Goal: Task Accomplishment & Management: Use online tool/utility

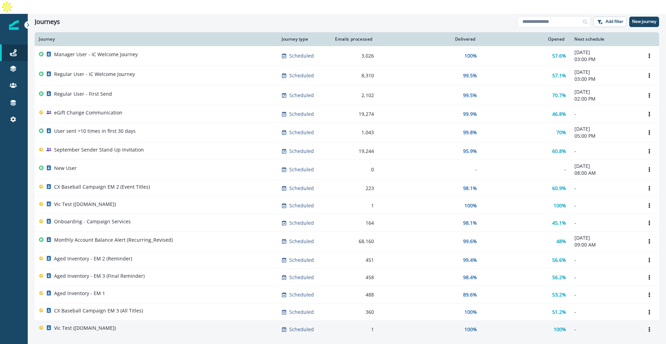
scroll to position [247, 0]
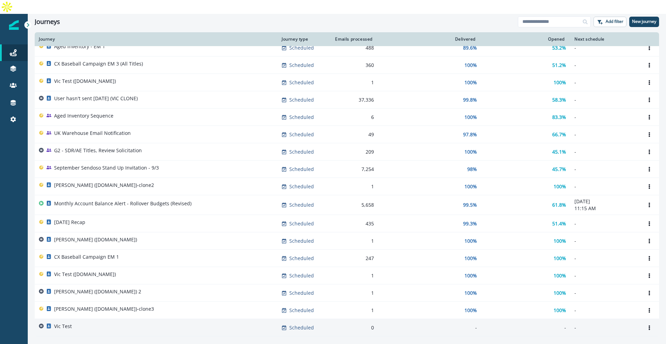
click at [101, 323] on div "Vic Test" at bounding box center [156, 328] width 234 height 10
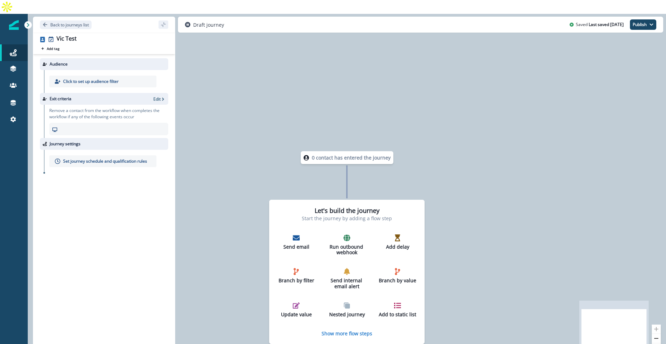
click at [95, 78] on p "Click to set up audience filter" at bounding box center [90, 81] width 55 height 6
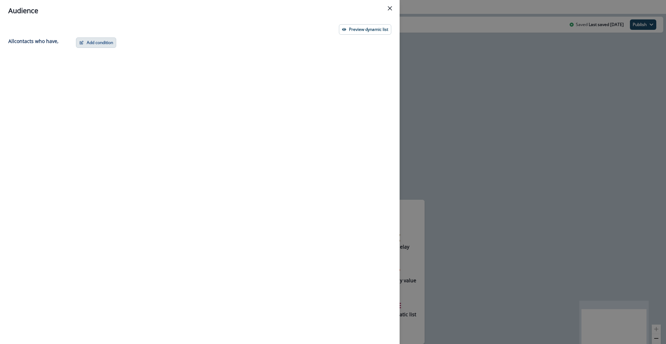
click at [92, 44] on button "Add condition" at bounding box center [96, 42] width 40 height 10
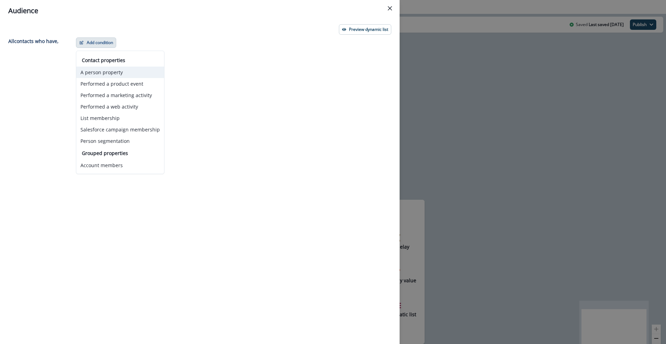
click at [122, 73] on button "A person property" at bounding box center [120, 72] width 88 height 11
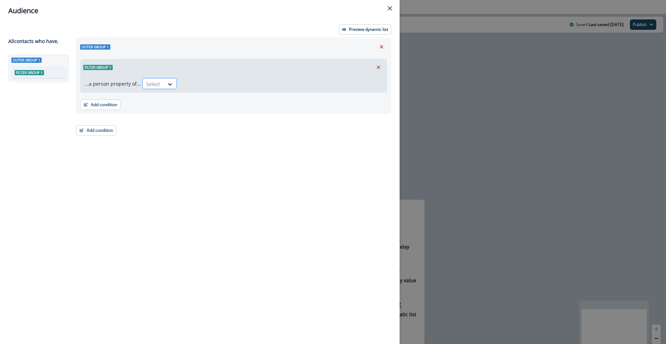
click at [151, 87] on div at bounding box center [153, 84] width 15 height 9
click at [137, 74] on div "Filter group 1" at bounding box center [233, 67] width 306 height 16
click at [380, 45] on icon "Remove" at bounding box center [381, 46] width 3 height 3
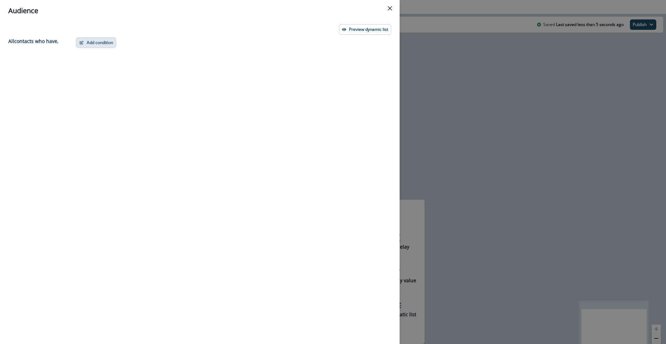
click at [98, 42] on button "Add condition" at bounding box center [96, 42] width 40 height 10
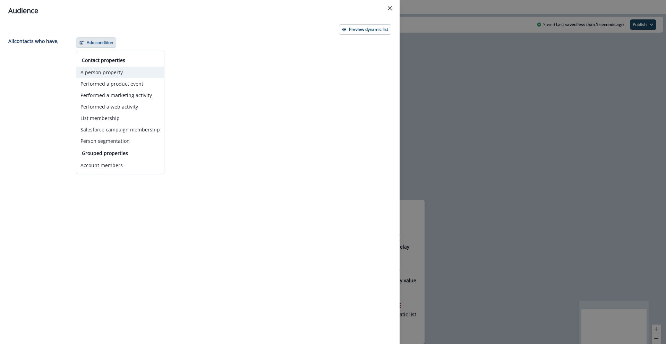
click at [111, 75] on button "A person property" at bounding box center [120, 72] width 88 height 11
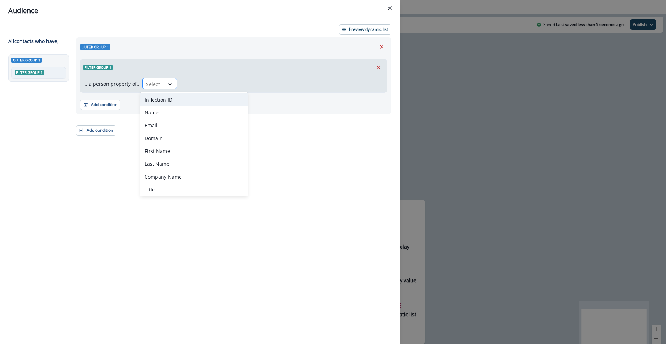
click at [156, 87] on div at bounding box center [153, 84] width 15 height 9
click at [387, 8] on button "Close" at bounding box center [389, 8] width 11 height 11
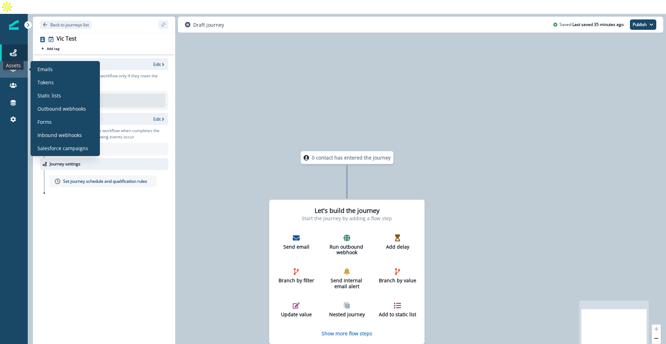
click at [13, 66] on icon at bounding box center [13, 67] width 6 height 3
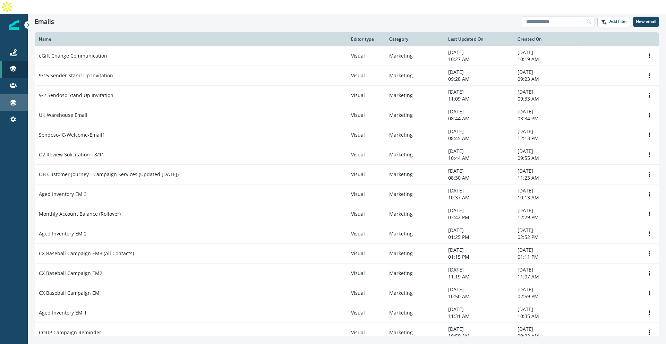
click at [16, 98] on div "Connections" at bounding box center [14, 102] width 22 height 8
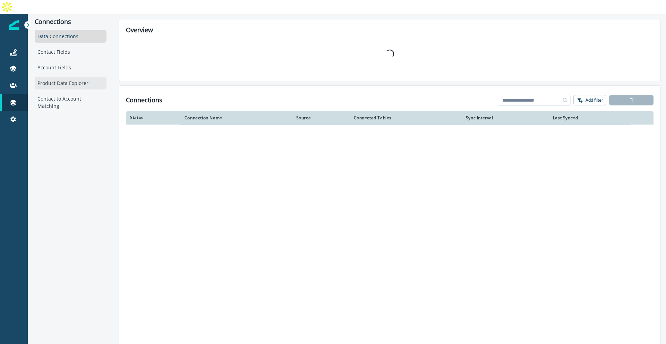
click at [43, 77] on div "Product Data Explorer" at bounding box center [71, 83] width 72 height 13
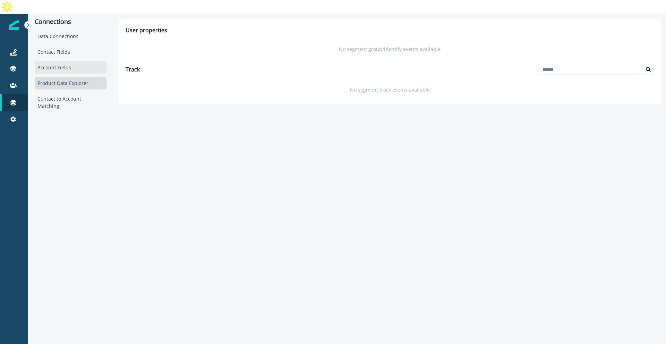
click at [58, 61] on div "Data Connections Contact Fields Account Fields Product Data Explorer Contact to…" at bounding box center [71, 71] width 72 height 83
click at [58, 61] on div "Account Fields" at bounding box center [71, 67] width 72 height 13
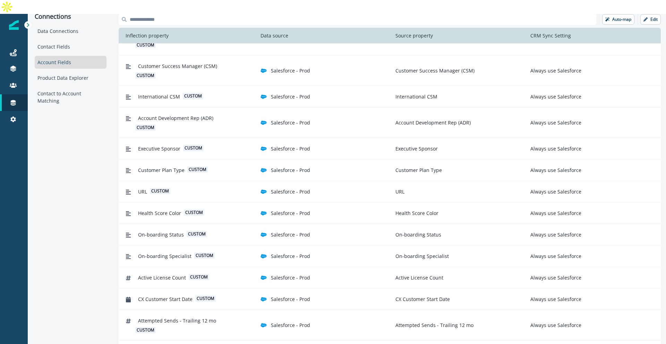
scroll to position [341, 0]
